Goal: Task Accomplishment & Management: Use online tool/utility

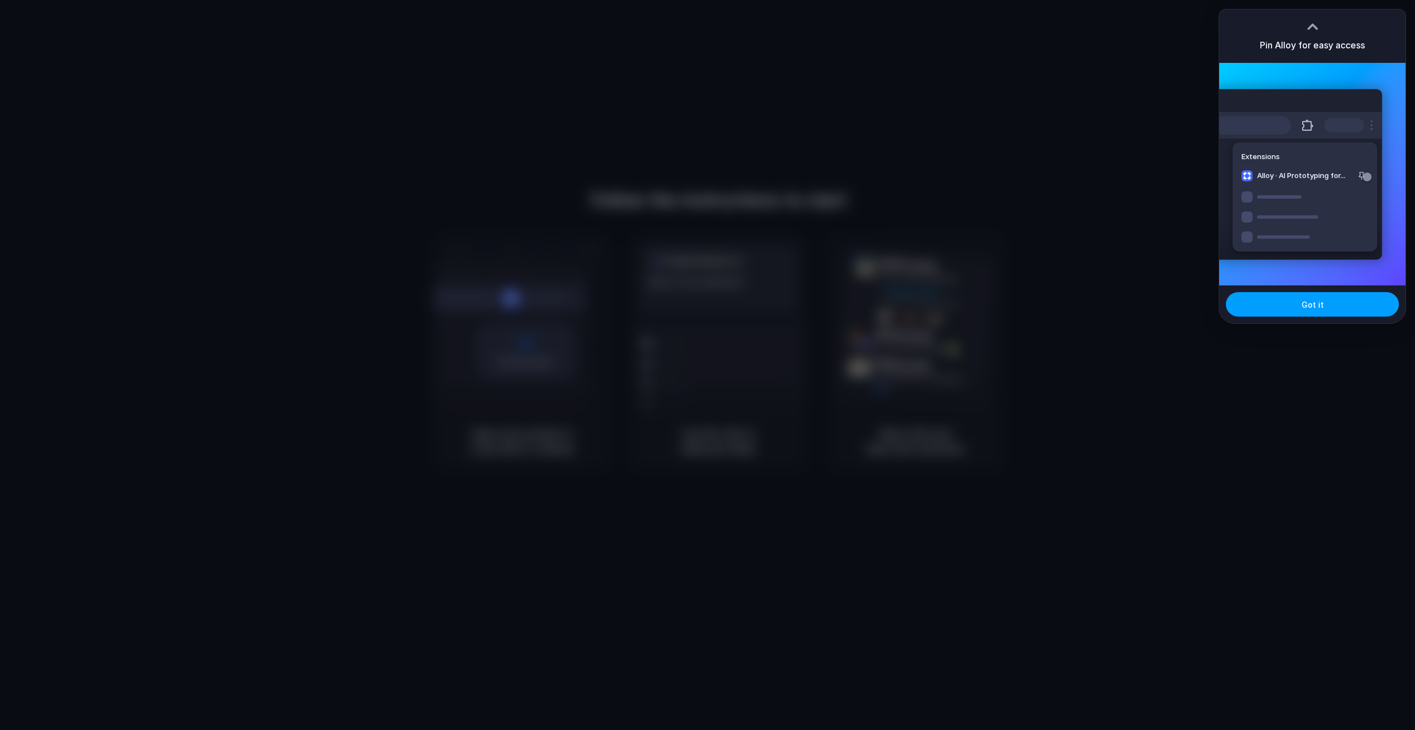
click at [1307, 307] on span "Got it" at bounding box center [1313, 305] width 22 height 12
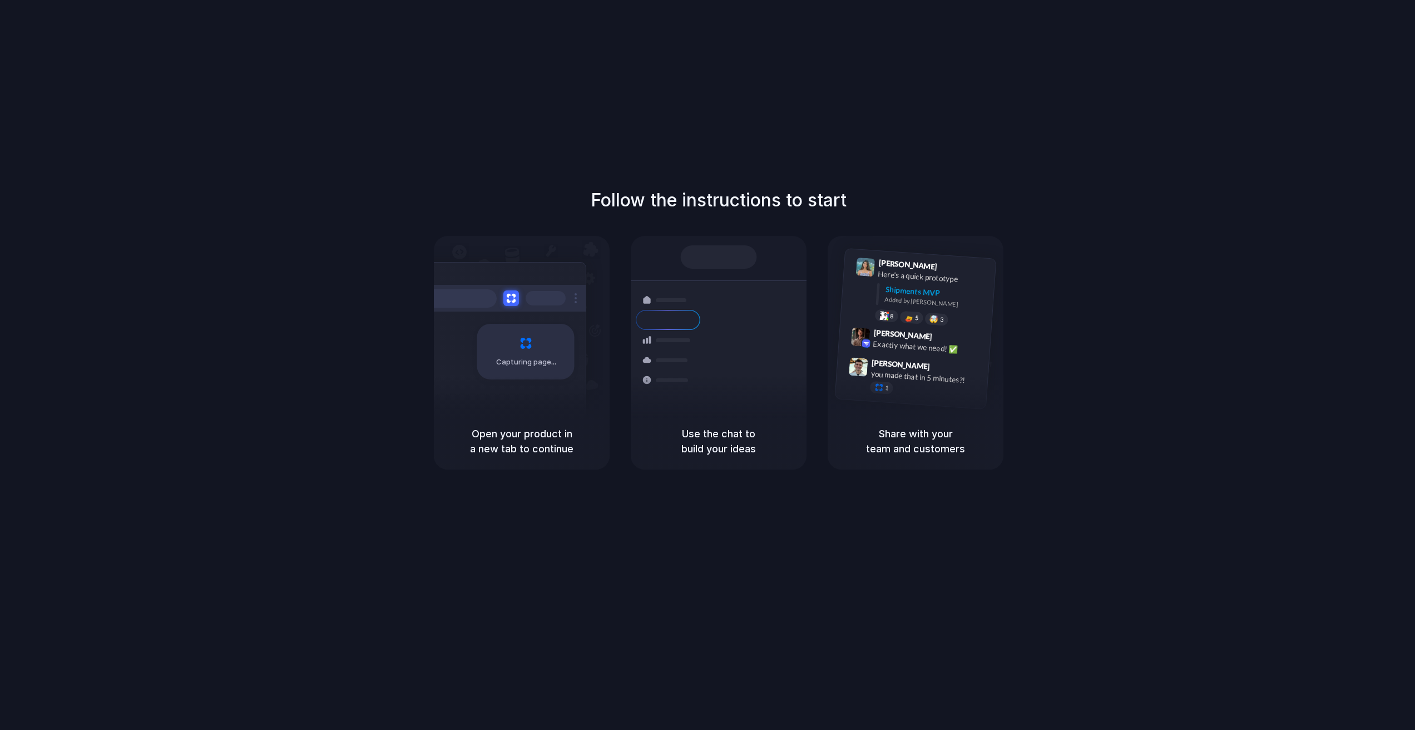
click at [687, 163] on div "Follow the instructions to start Capturing page Open your product in a new tab …" at bounding box center [719, 376] width 1438 height 752
